Goal: Find specific page/section: Find specific page/section

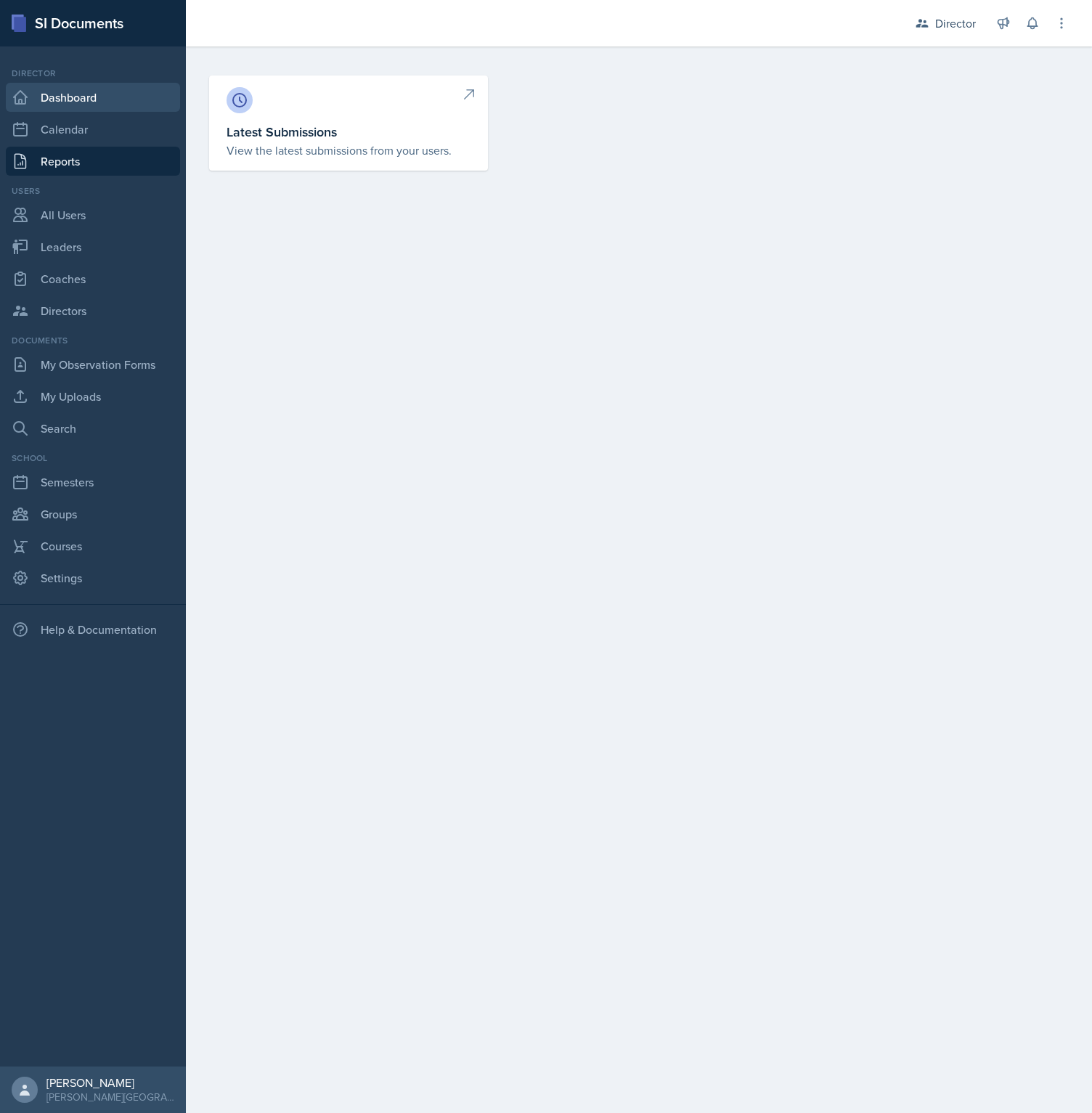
click at [99, 93] on link "Dashboard" at bounding box center [93, 97] width 174 height 29
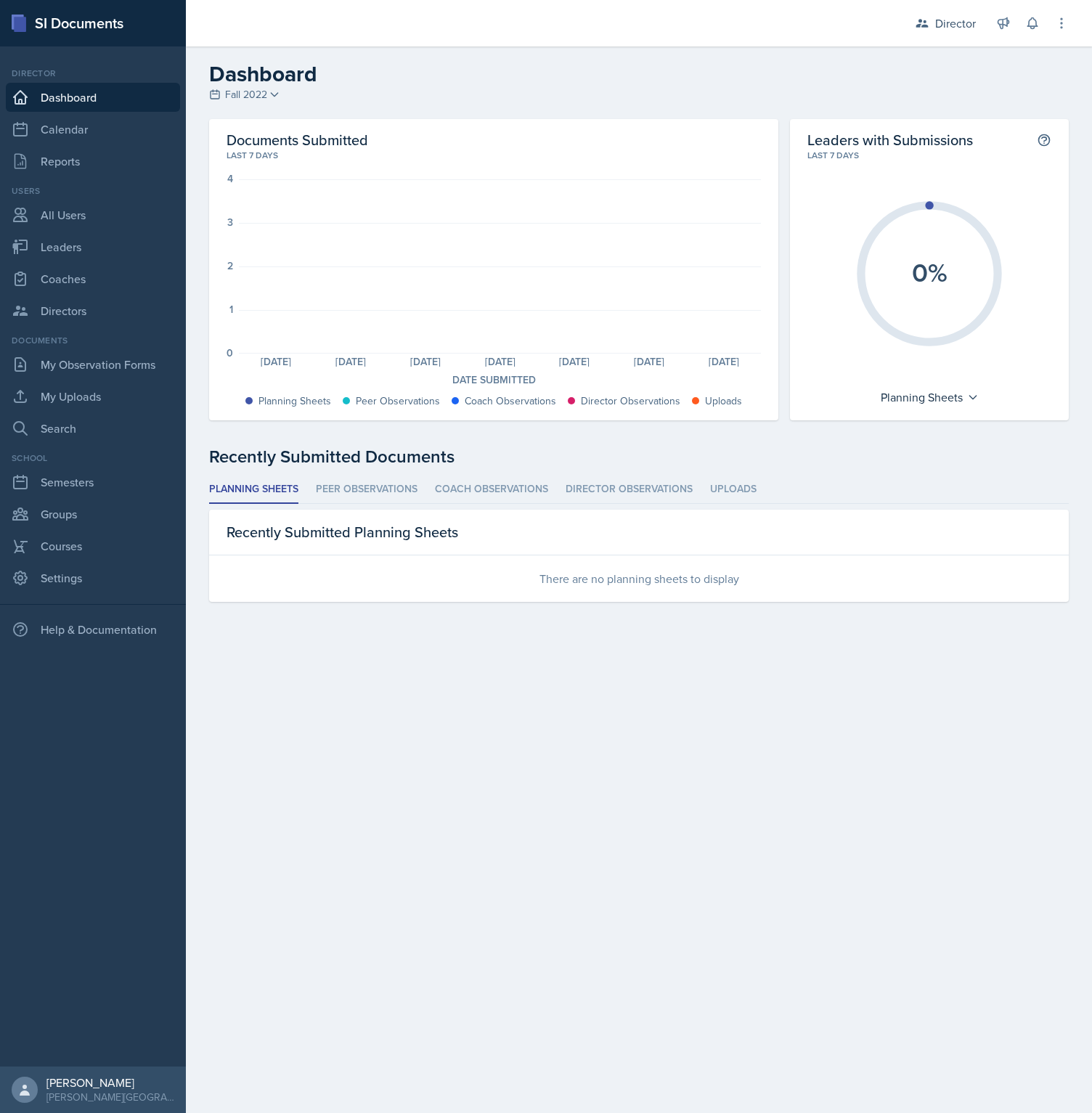
click at [339, 475] on div "Recently Submitted Documents Planning Sheets Peer Observations Coach Observatio…" at bounding box center [638, 523] width 860 height 158
click at [354, 482] on li "Peer Observations" at bounding box center [367, 490] width 102 height 28
click at [525, 488] on li "Coach Observations" at bounding box center [491, 490] width 113 height 28
click at [603, 490] on li "Director Observations" at bounding box center [628, 490] width 127 height 28
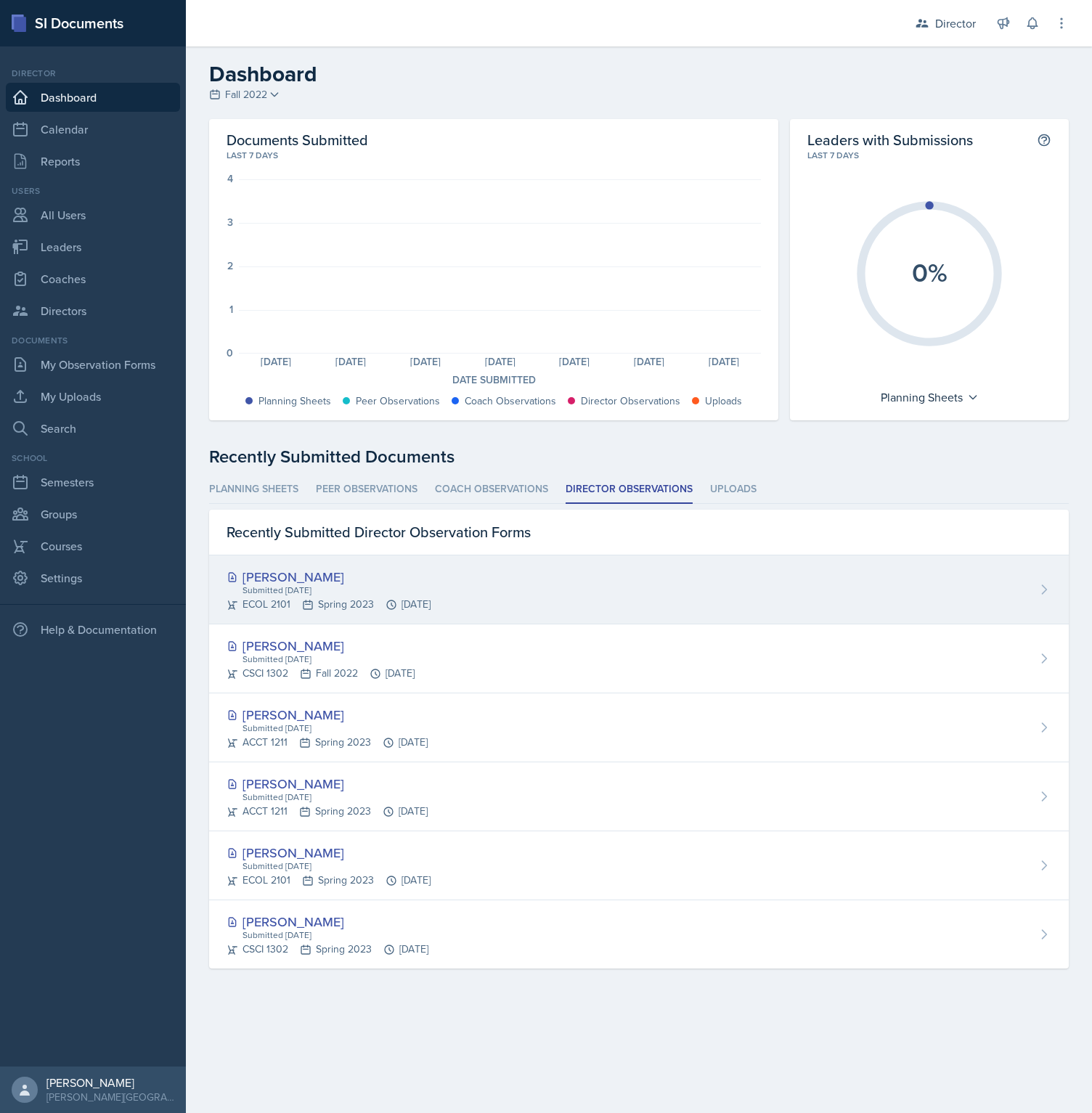
click at [273, 594] on div "Submitted [DATE]" at bounding box center [336, 589] width 190 height 13
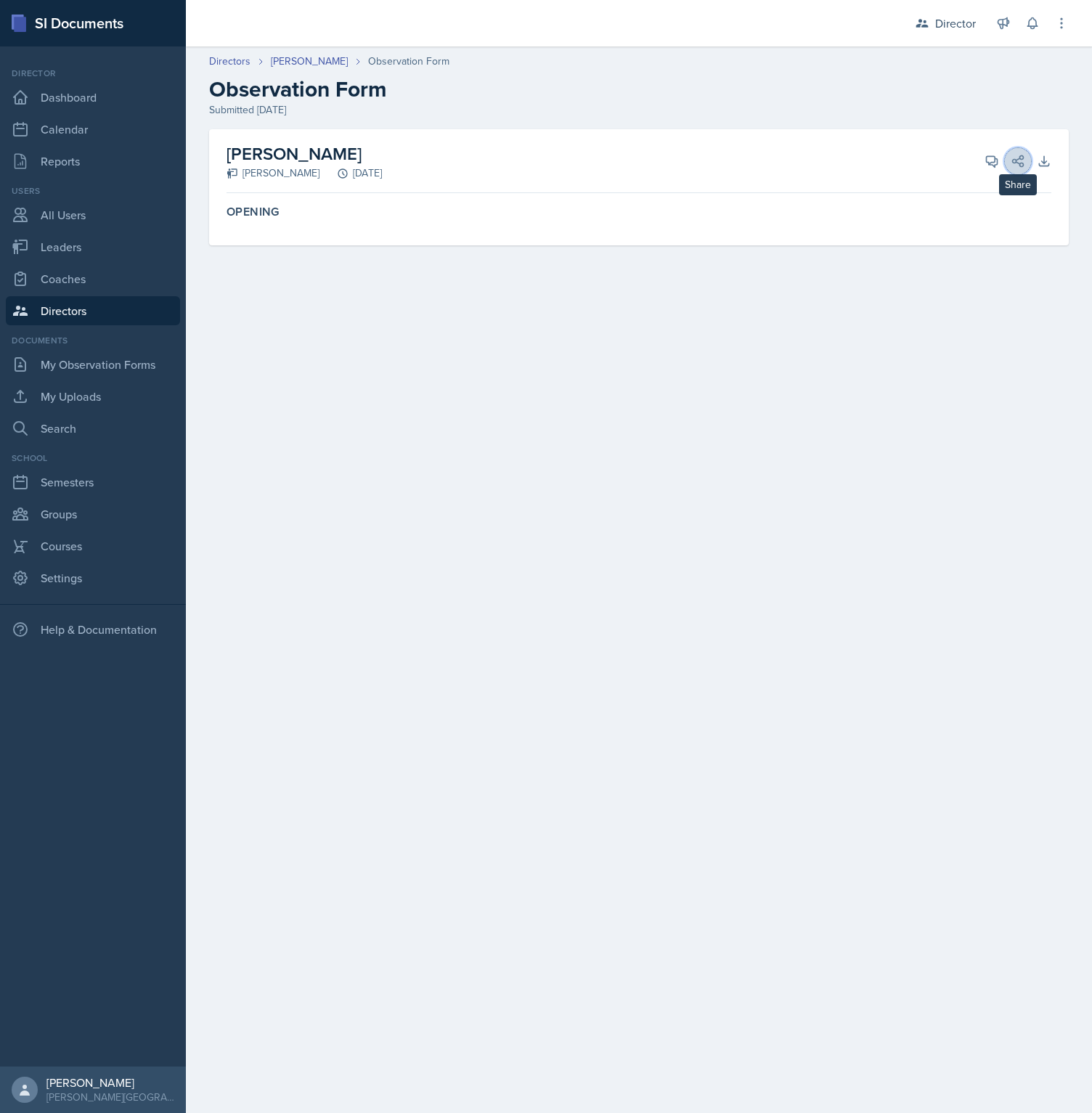
click at [1020, 161] on icon at bounding box center [1018, 161] width 15 height 15
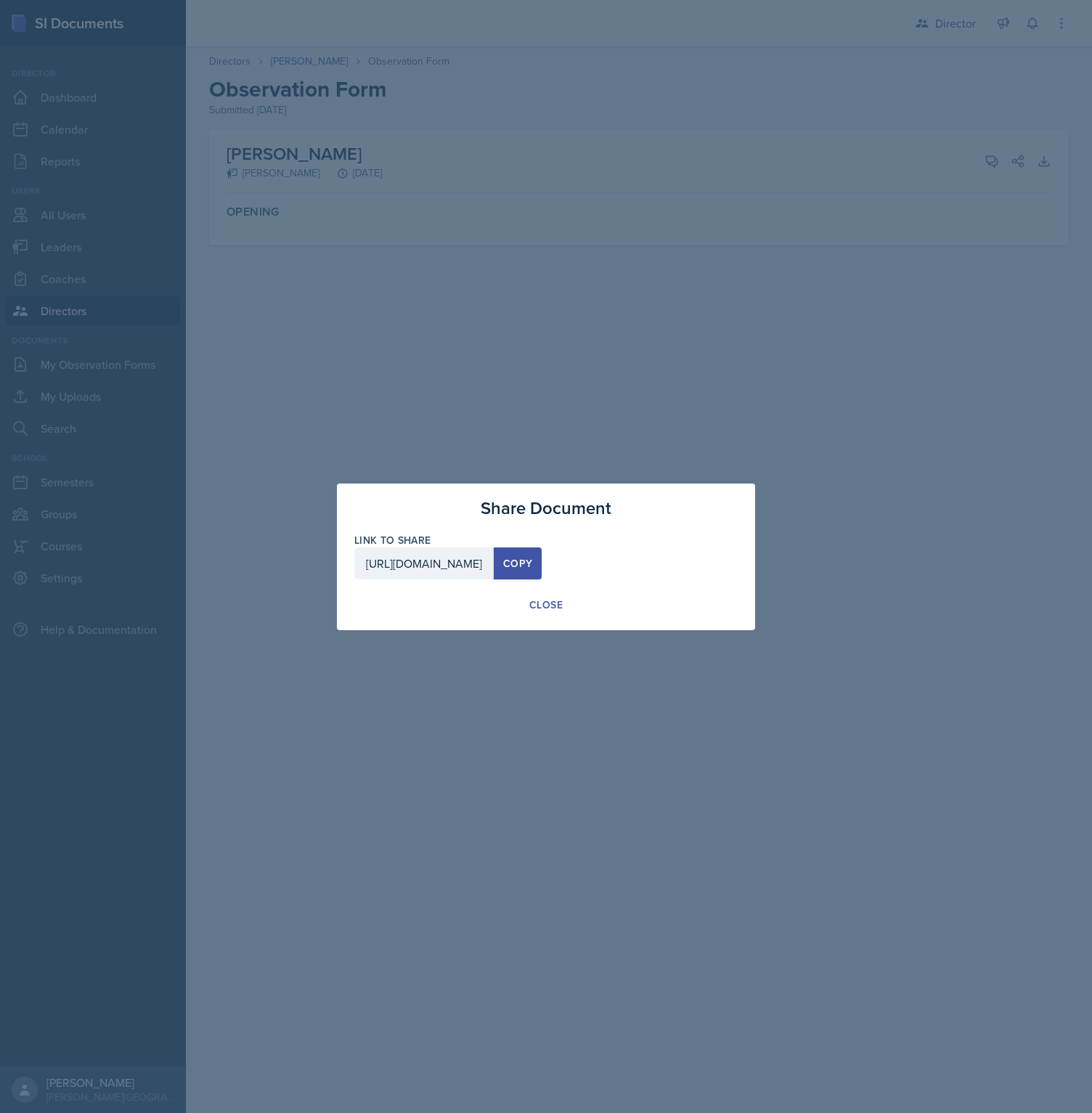
click at [533, 559] on div "Copy" at bounding box center [518, 563] width 29 height 12
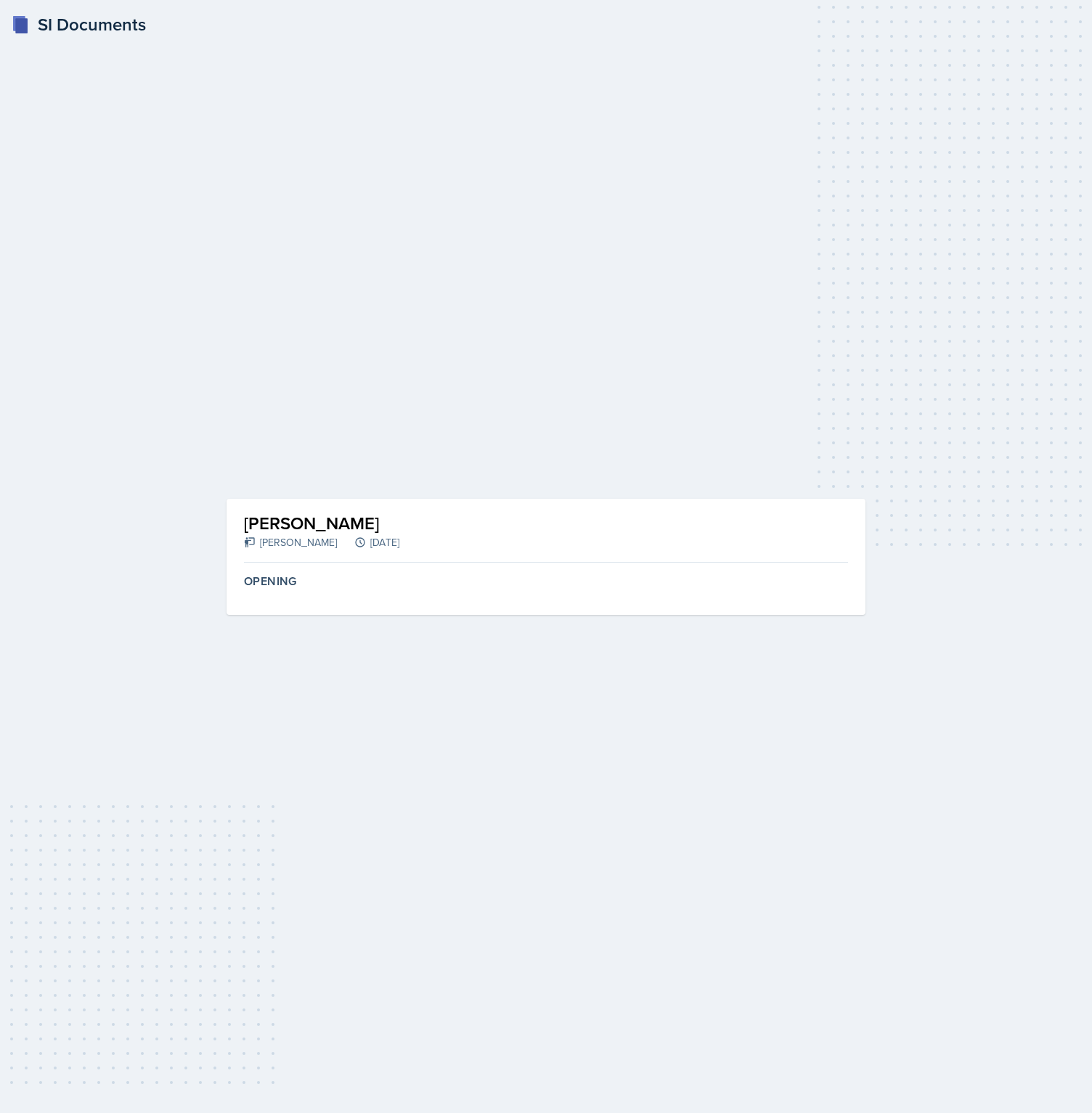
click at [327, 215] on div "SI Documents Jon Bosworth Brian Minter July 19th, 2023 Autosaving Opening Submi…" at bounding box center [546, 556] width 1092 height 1113
